Goal: Find specific page/section: Find specific page/section

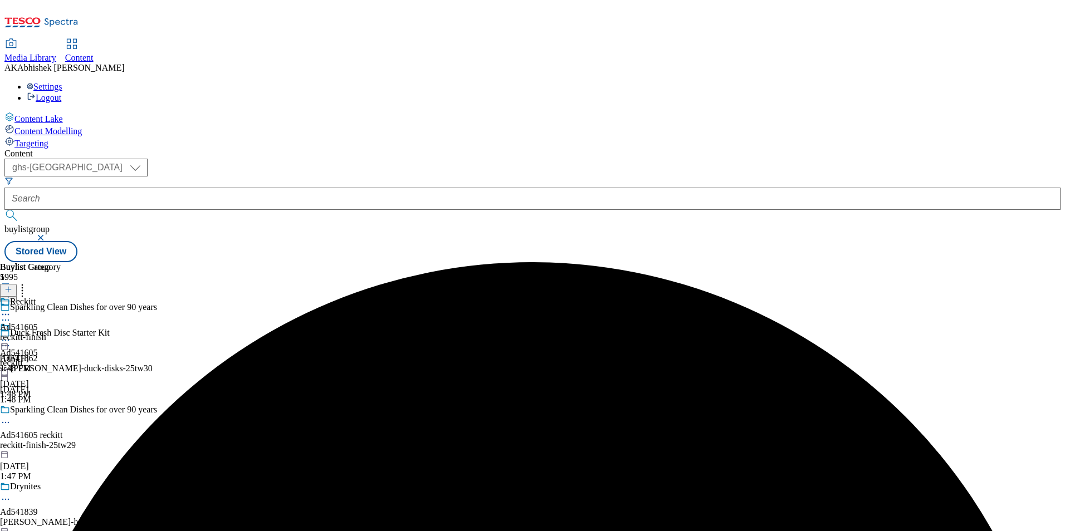
select select "ghs-[GEOGRAPHIC_DATA]"
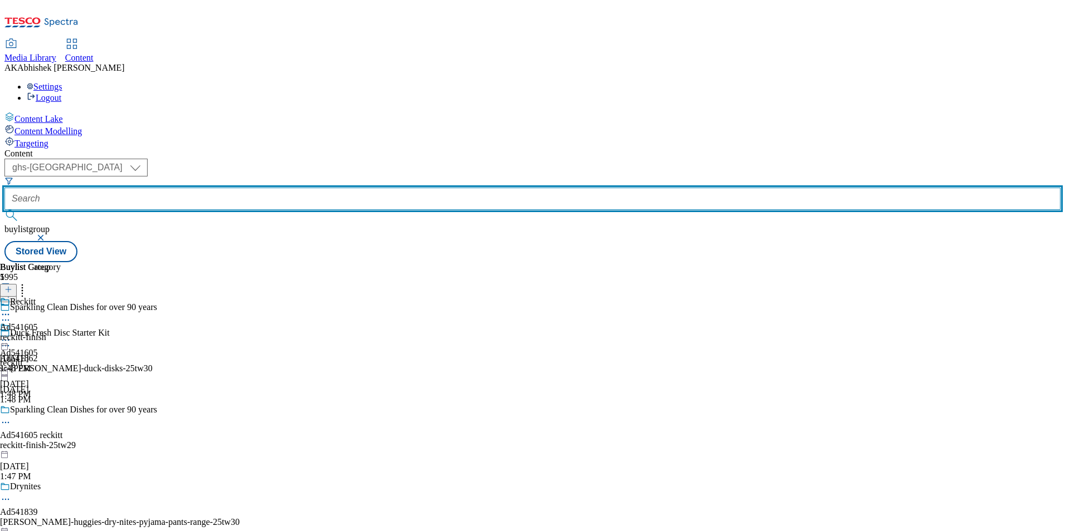
click at [277, 188] on input "text" at bounding box center [532, 199] width 1056 height 22
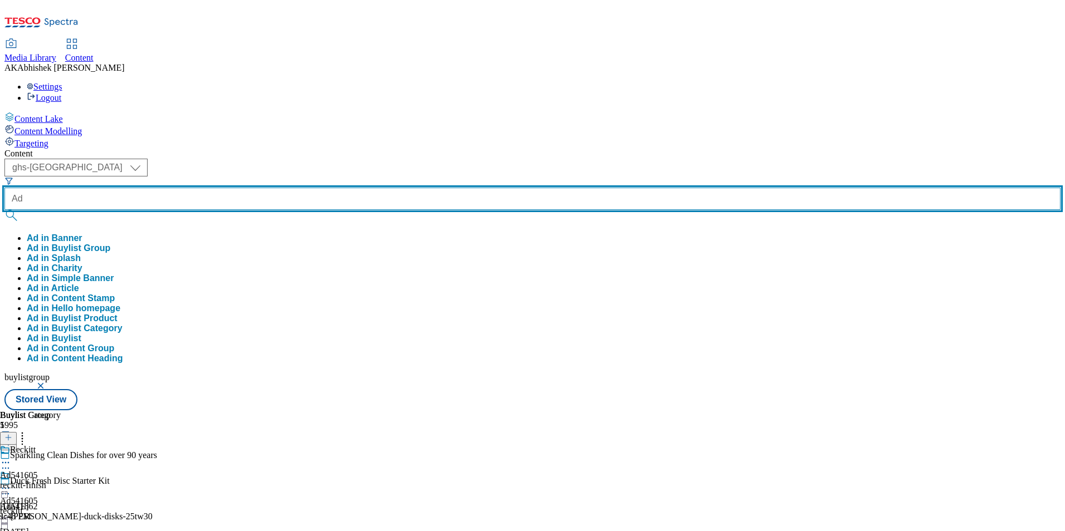
paste input "541107"
type input "Ad541107"
click at [4, 210] on button "submit" at bounding box center [12, 215] width 16 height 11
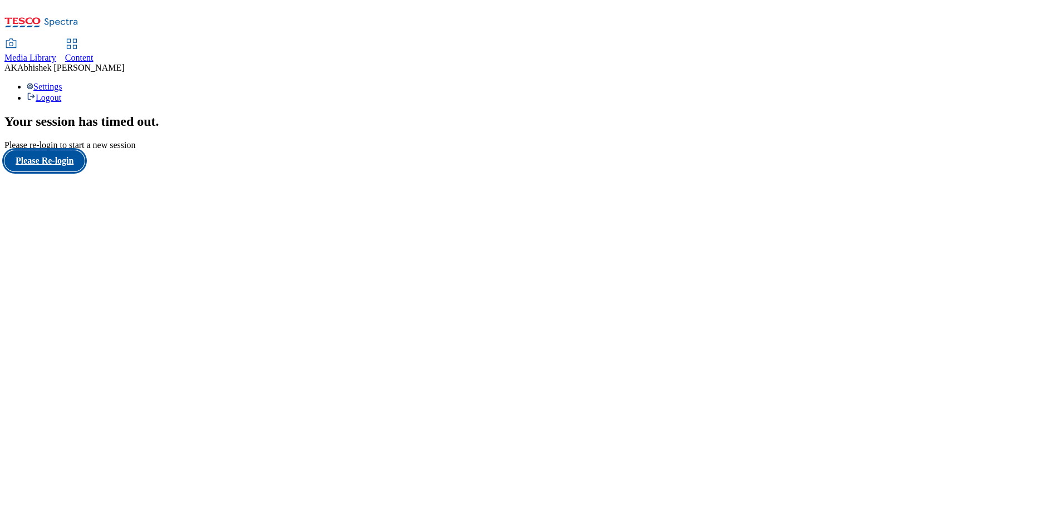
click at [78, 171] on button "Please Re-login" at bounding box center [44, 160] width 80 height 21
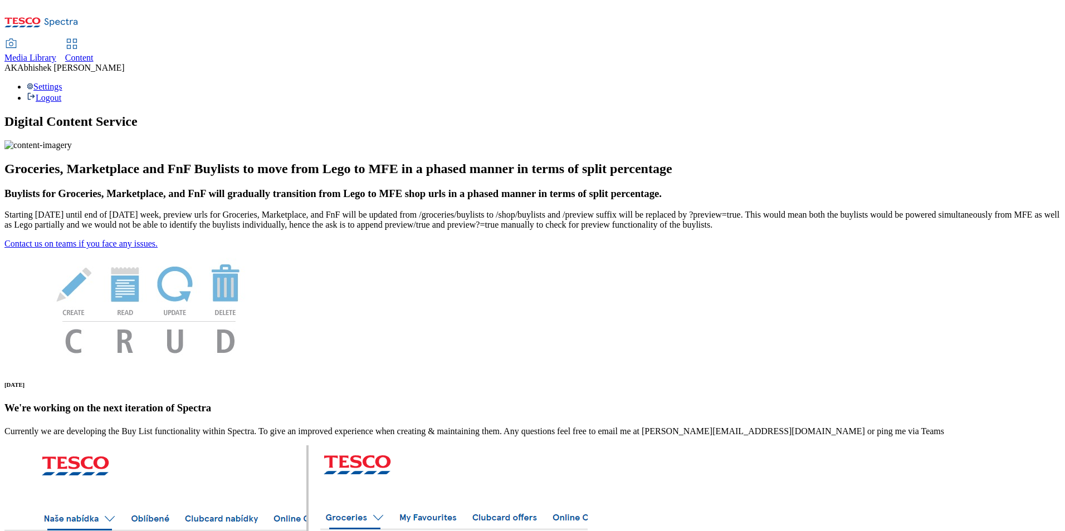
click at [94, 53] on span "Content" at bounding box center [79, 57] width 28 height 9
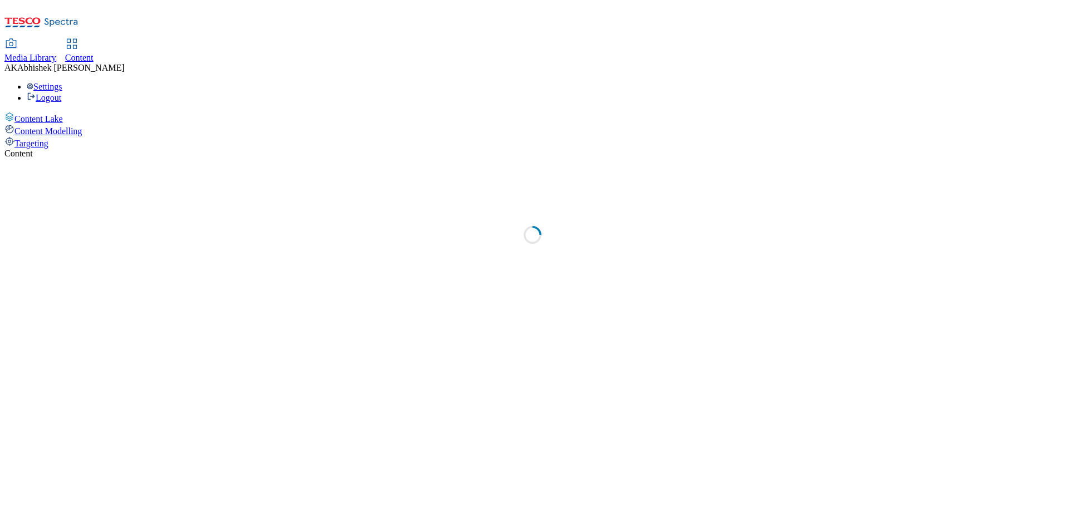
select select "ghs-uk"
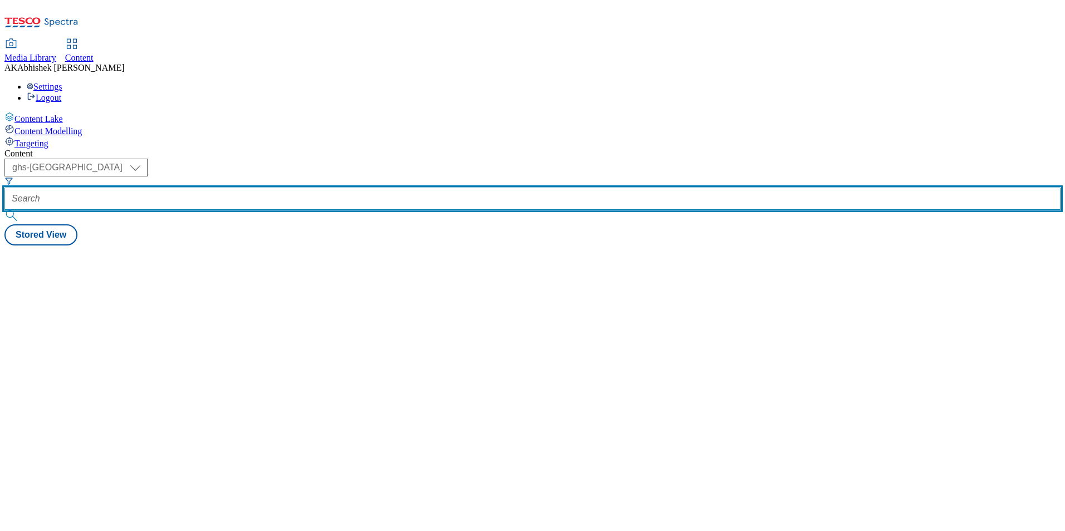
click at [261, 188] on input "text" at bounding box center [532, 199] width 1056 height 22
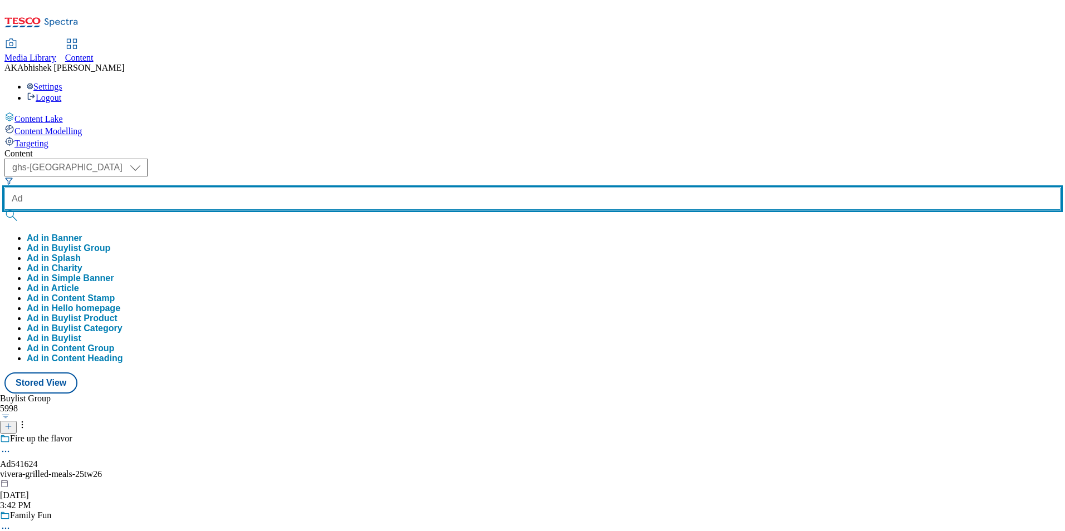
paste input "541107"
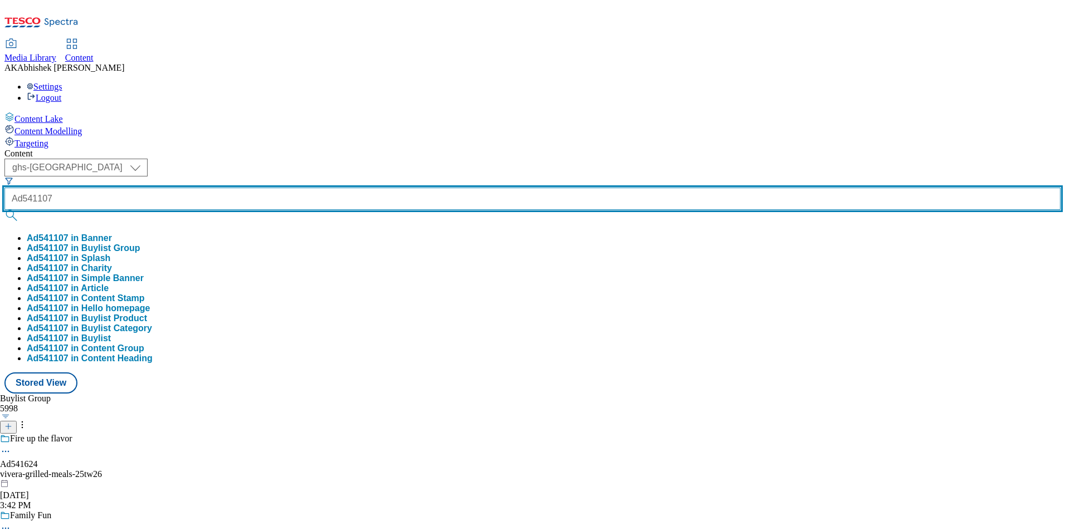
type input "Ad541107"
click at [4, 210] on button "submit" at bounding box center [12, 215] width 16 height 11
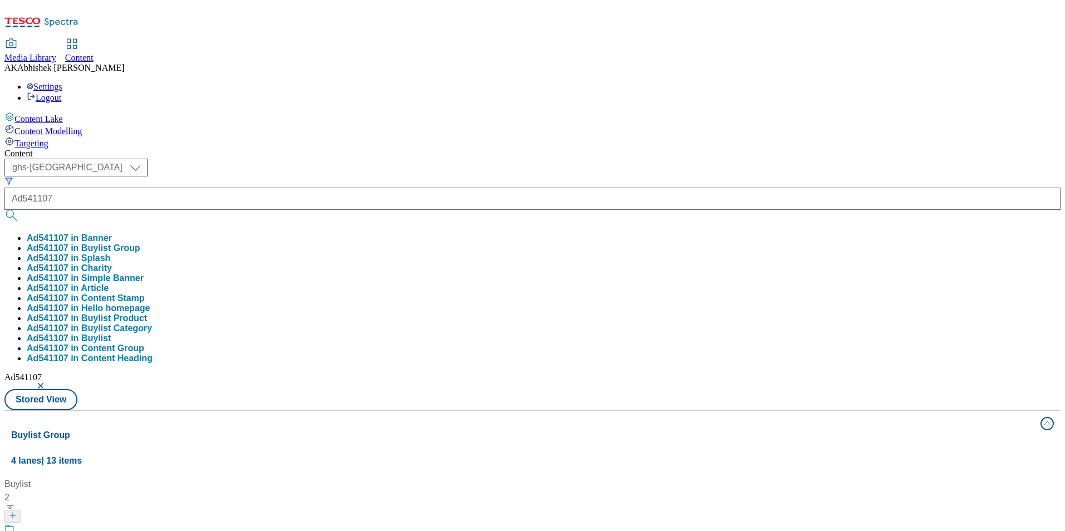
click at [620, 159] on div "( optional ) ghs-roi ghs-uk ghs-uk Ad541107 Ad541107 in Banner Ad541107 in Buyl…" at bounding box center [532, 285] width 1056 height 252
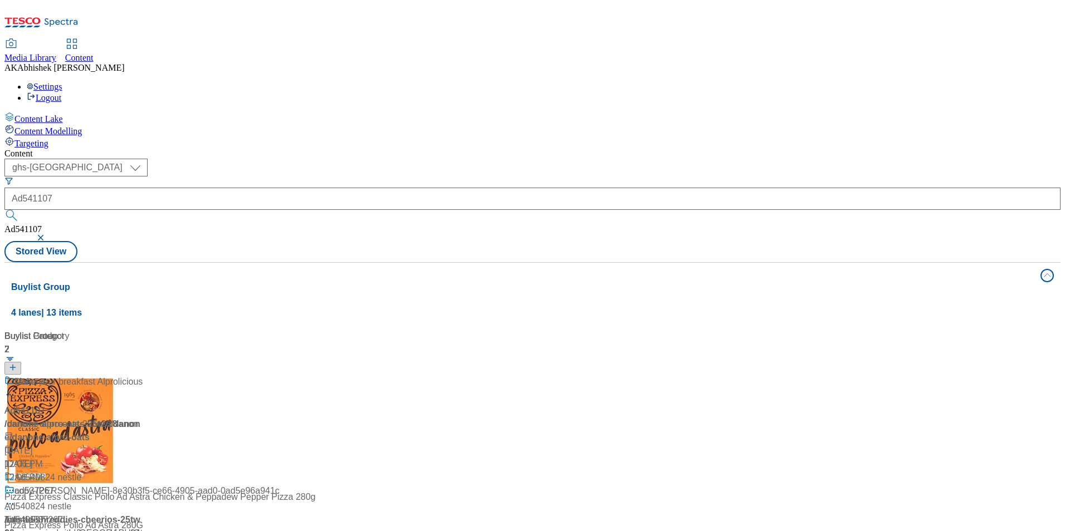
click at [144, 375] on div "Ad541107 / danone-alpro-oats-25tw28 / danone Aug 18, 2025 12:06 PM" at bounding box center [73, 429] width 139 height 109
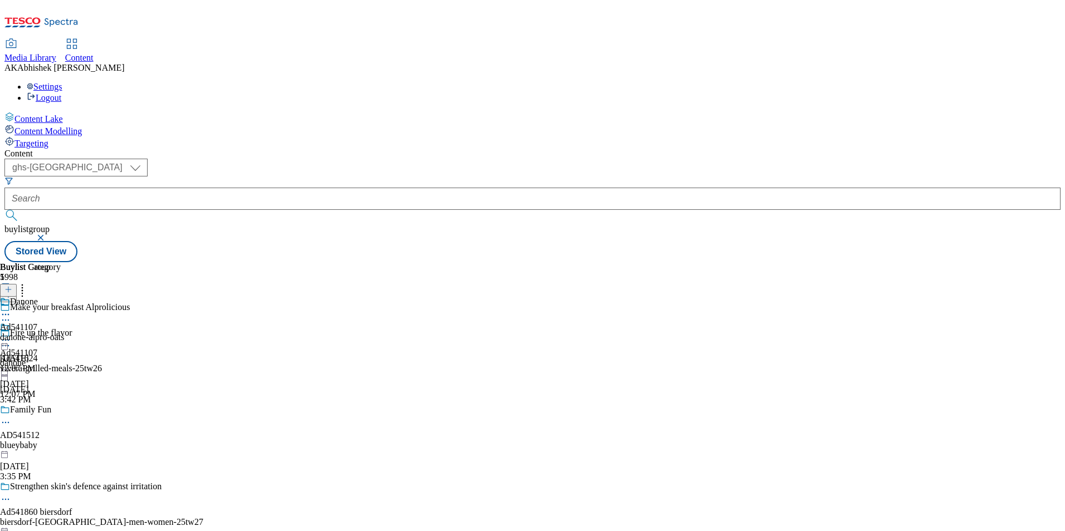
click at [11, 309] on icon at bounding box center [5, 314] width 11 height 11
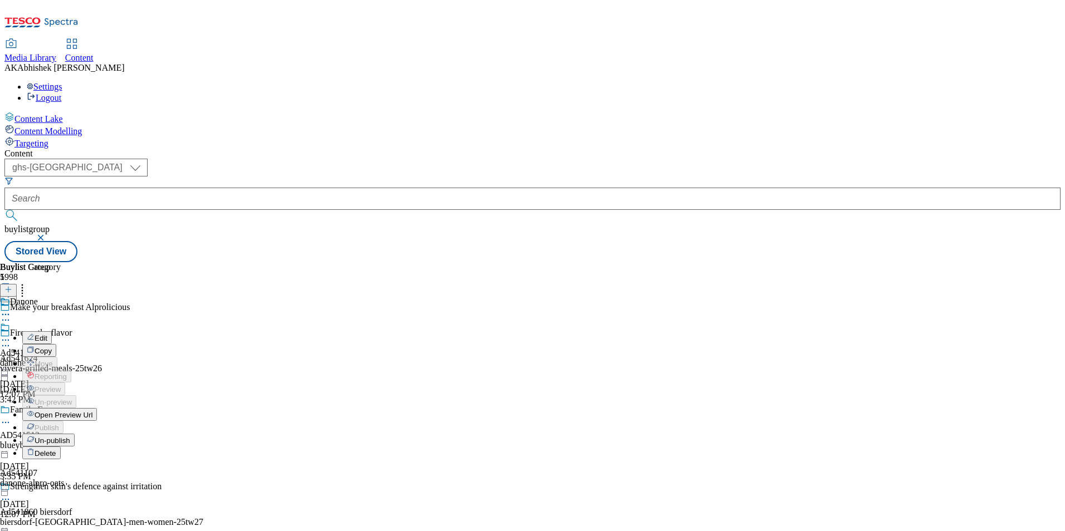
click at [92, 411] on span "Open Preview Url" at bounding box center [64, 415] width 58 height 8
